Goal: Check status

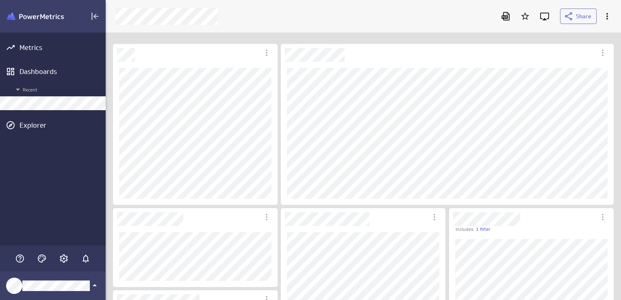
scroll to position [13, 513]
